Goal: Use online tool/utility: Use online tool/utility

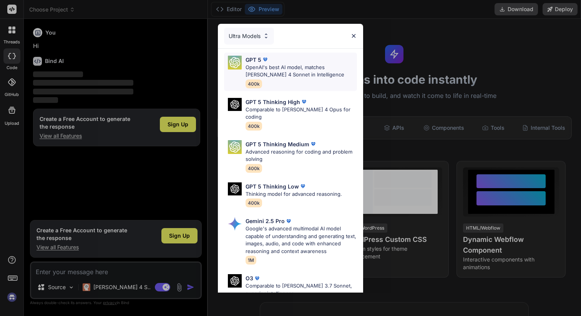
type textarea "x"
click at [271, 106] on p "Comparable to [PERSON_NAME] 4 Opus for coding" at bounding box center [300, 113] width 111 height 15
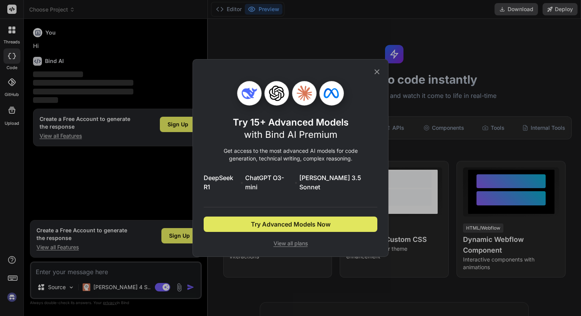
click at [289, 223] on span "Try Advanced Models Now" at bounding box center [290, 224] width 79 height 9
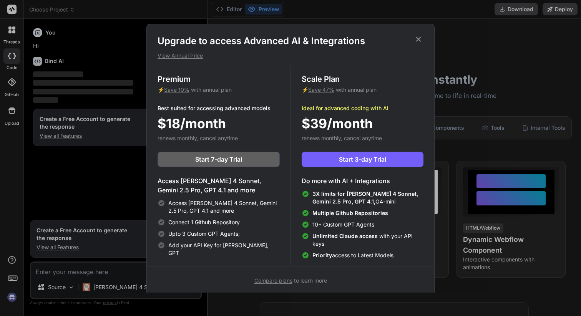
click at [417, 38] on icon at bounding box center [418, 38] width 5 height 5
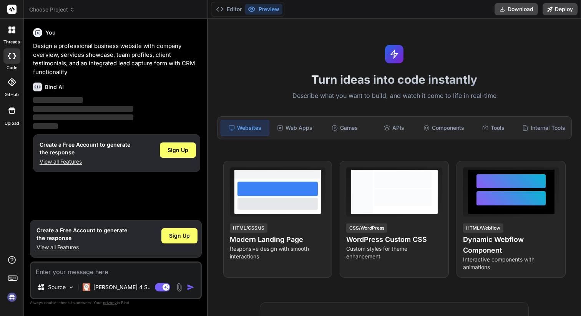
type textarea "x"
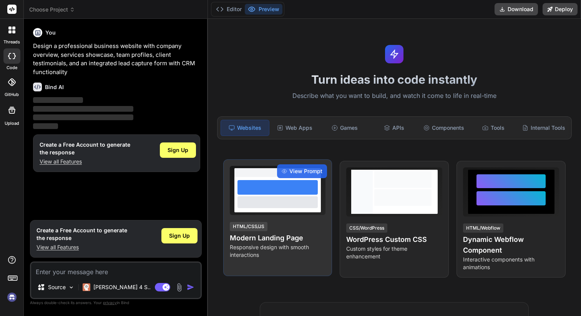
click at [290, 192] on div at bounding box center [277, 187] width 80 height 15
click at [298, 171] on span "View Prompt" at bounding box center [305, 171] width 33 height 8
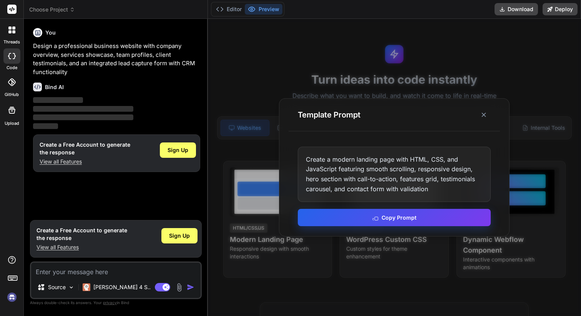
click at [337, 222] on button "Copy Prompt" at bounding box center [394, 217] width 193 height 17
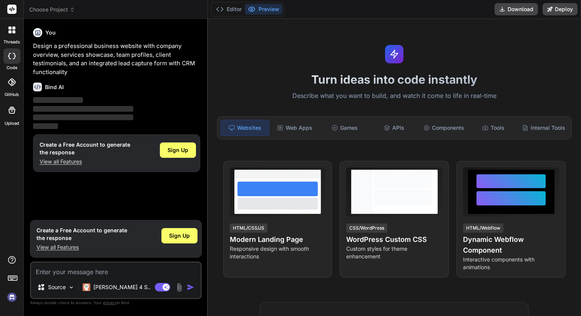
click at [93, 273] on textarea at bounding box center [115, 270] width 169 height 14
paste textarea "Create a modern landing page with HTML, CSS, and JavaScript featuring smooth sc…"
type textarea "Create a modern landing page with HTML, CSS, and JavaScript featuring smooth sc…"
type textarea "x"
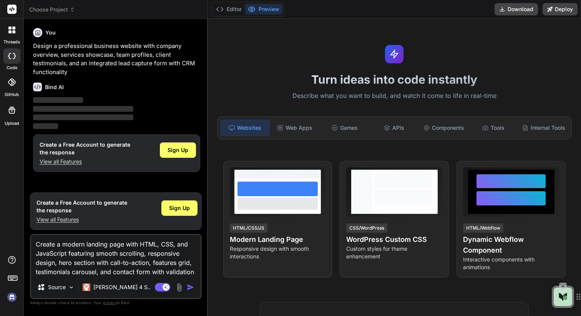
type textarea "Create a modern landing page with HTML, CSS, and JavaScript featuring smooth sc…"
click at [189, 288] on img "button" at bounding box center [191, 287] width 8 height 8
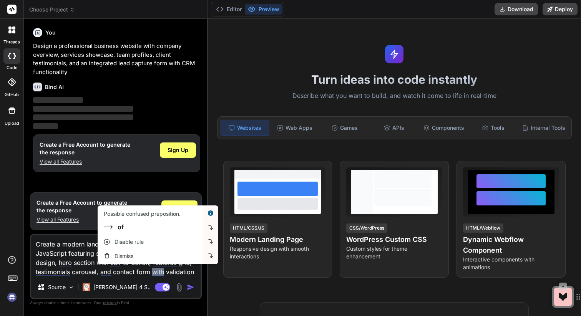
click at [190, 287] on img "button" at bounding box center [191, 287] width 8 height 8
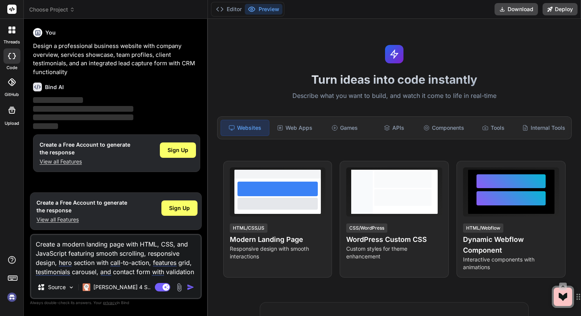
click at [190, 287] on img "button" at bounding box center [191, 287] width 8 height 8
